Goal: Task Accomplishment & Management: Use online tool/utility

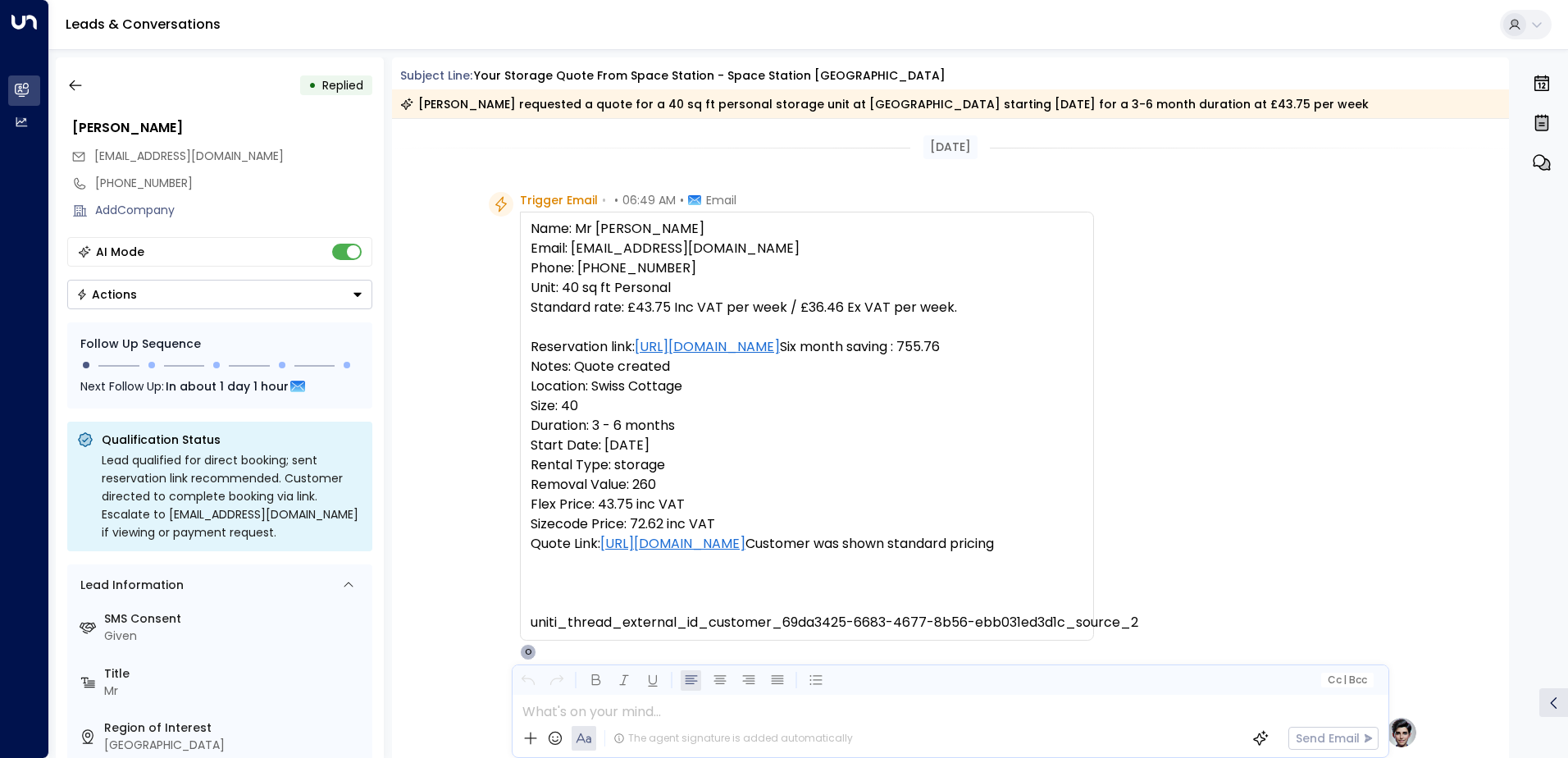
scroll to position [492, 0]
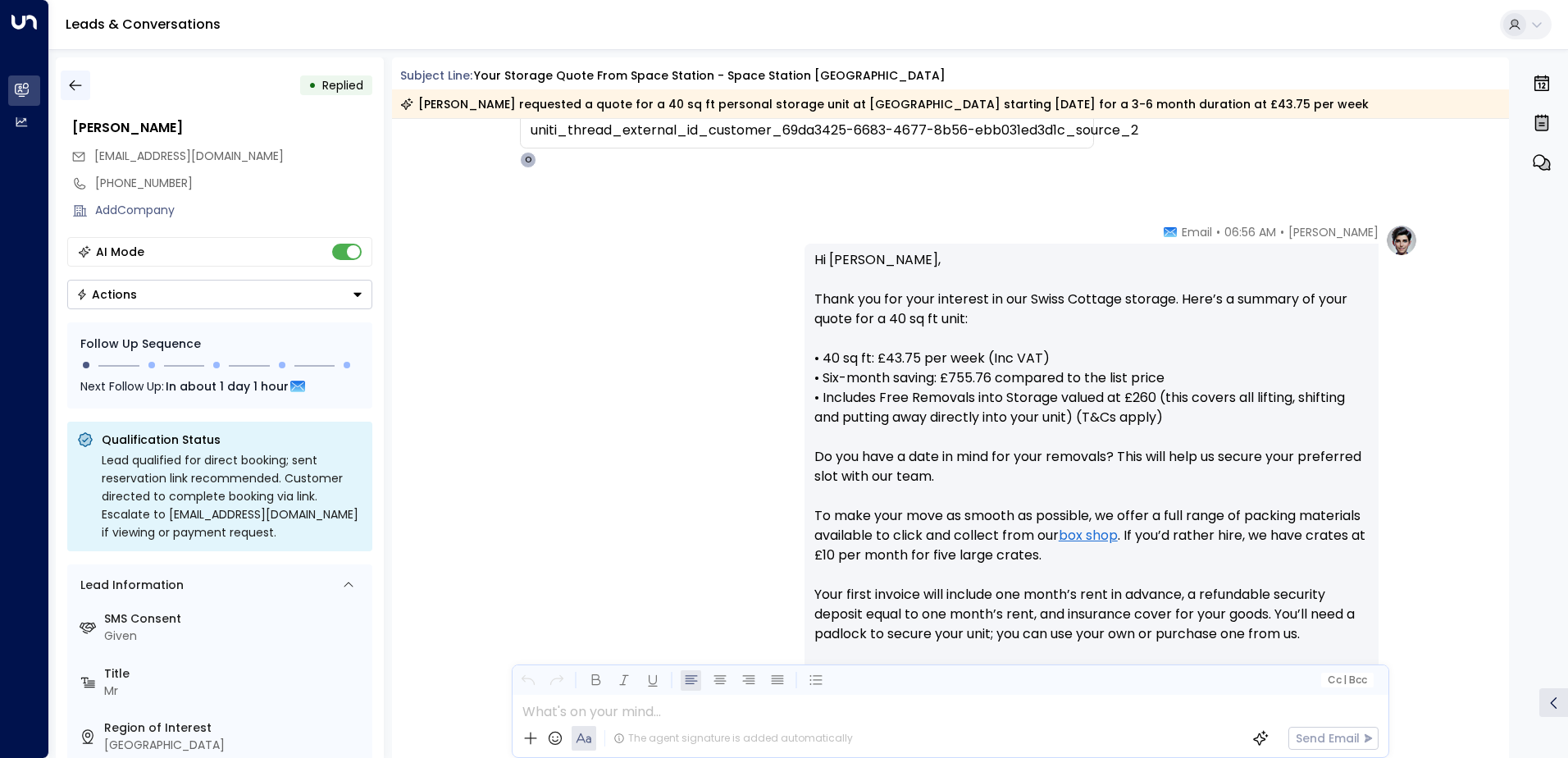
click at [75, 85] on icon "button" at bounding box center [75, 85] width 16 height 16
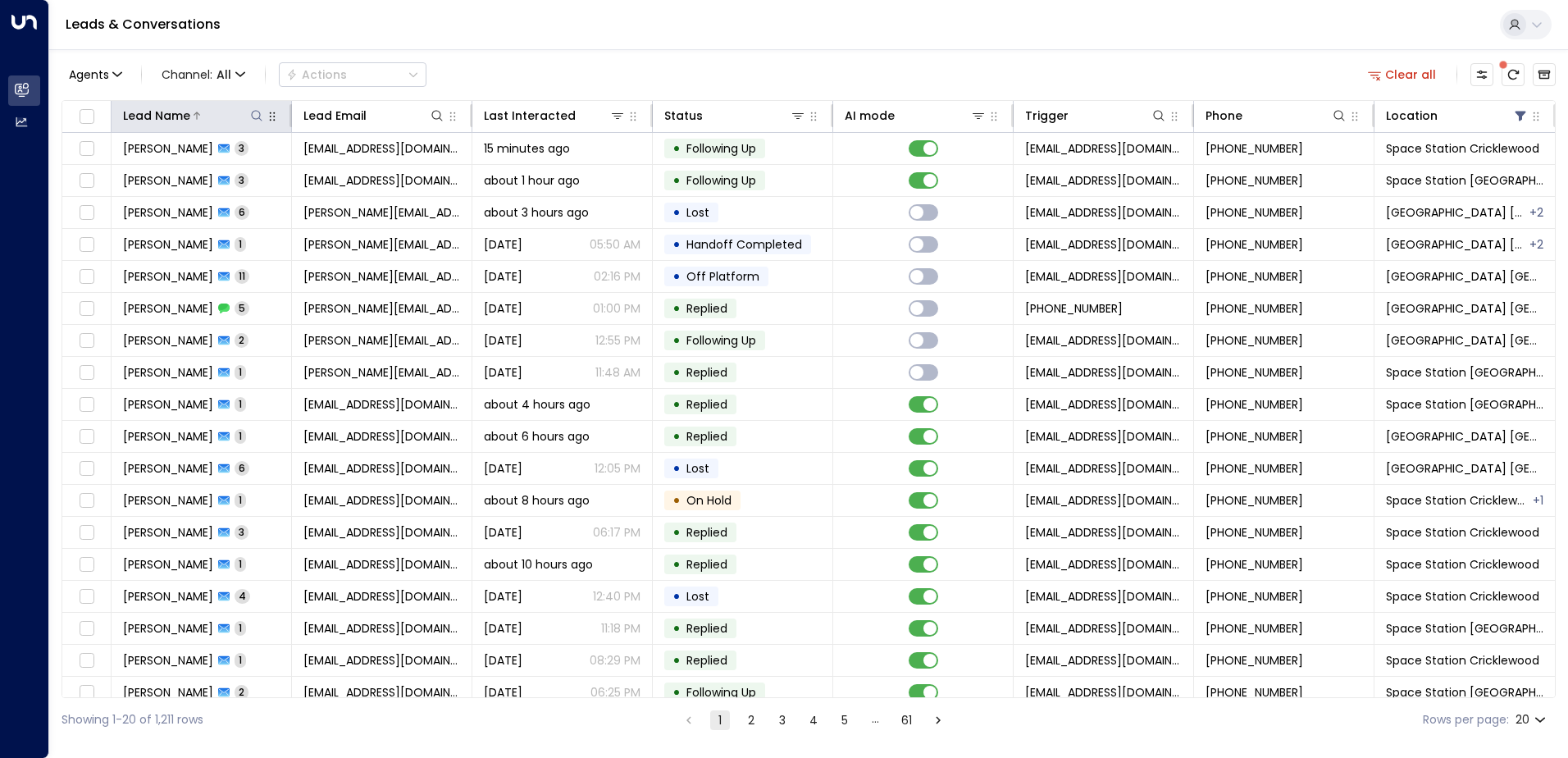
click at [259, 118] on icon at bounding box center [256, 115] width 13 height 13
type input "******"
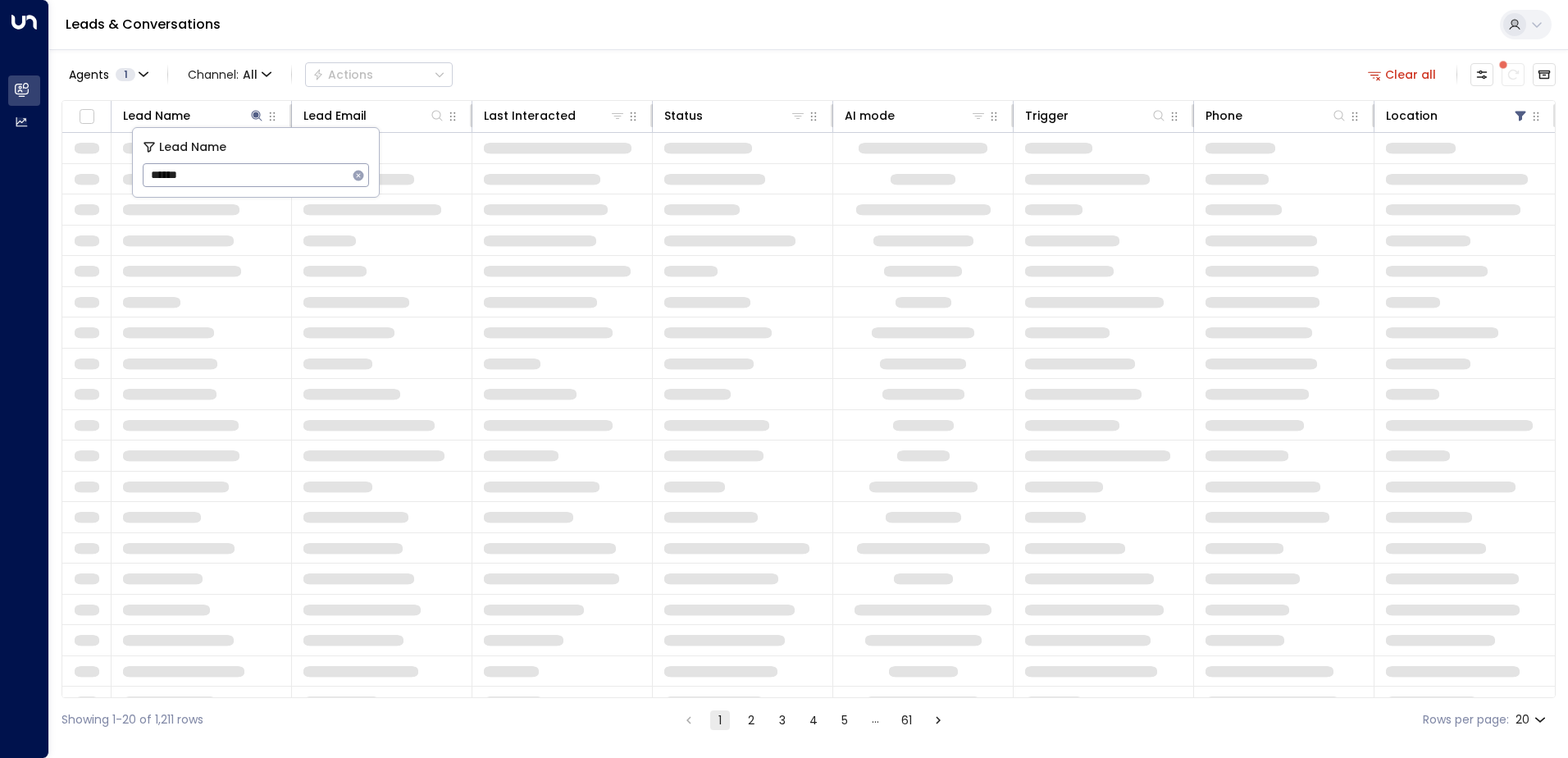
click at [513, 64] on div "Agents 1 Channel: All Actions Clear all" at bounding box center [809, 75] width 1494 height 35
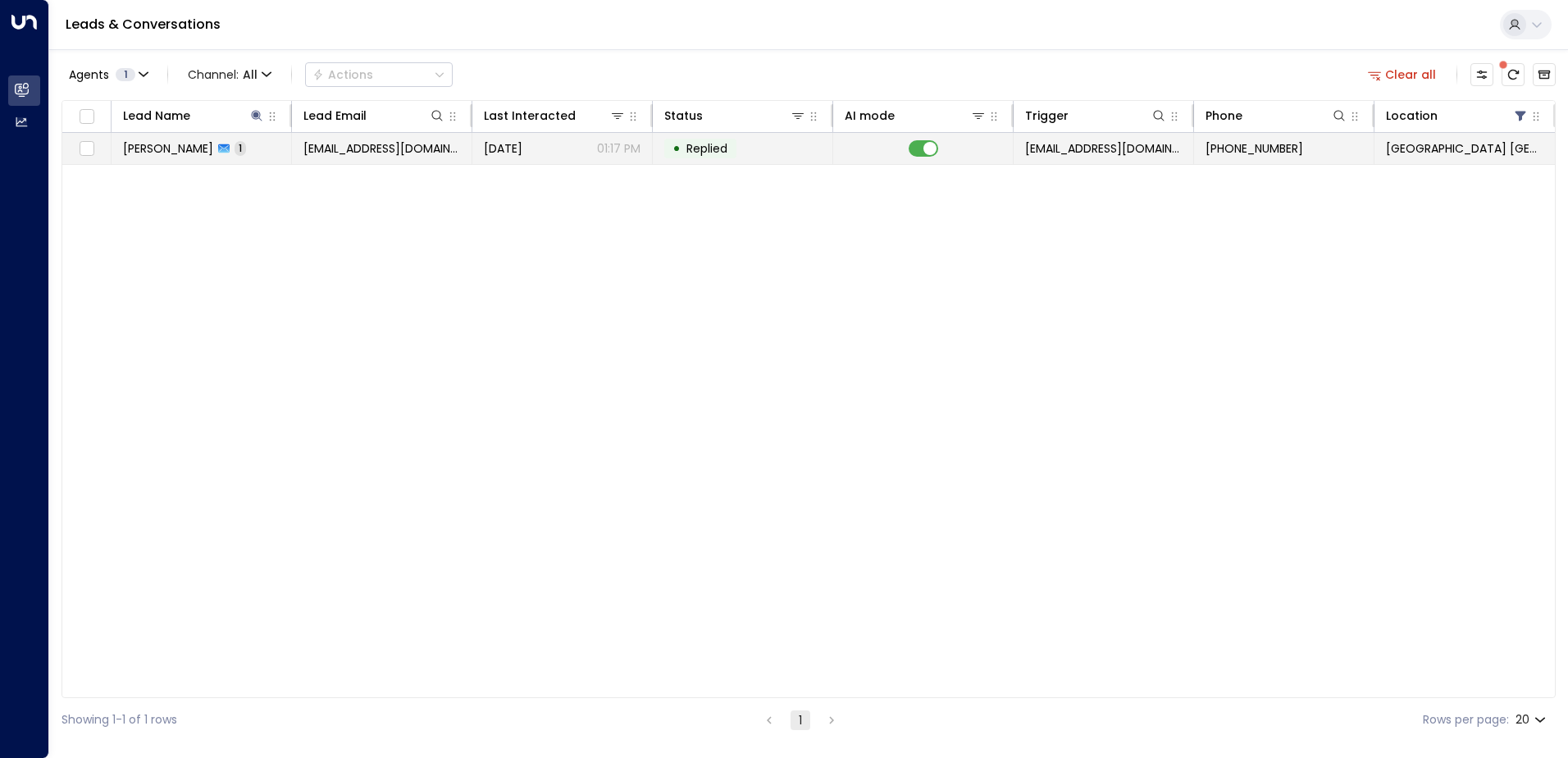
click at [304, 157] on td "[EMAIL_ADDRESS][DOMAIN_NAME]" at bounding box center [382, 148] width 181 height 31
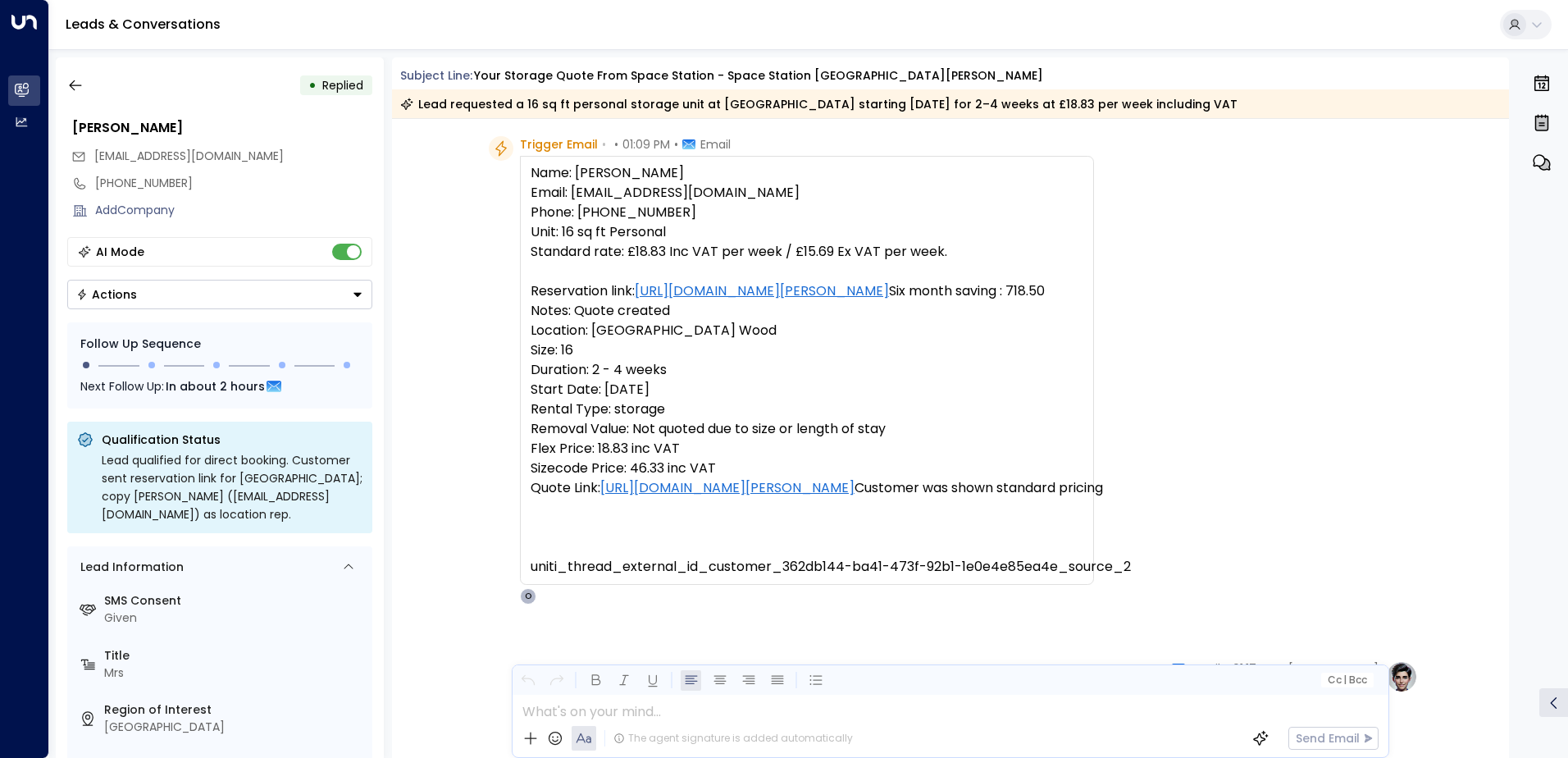
scroll to position [44, 0]
